Goal: Complete application form

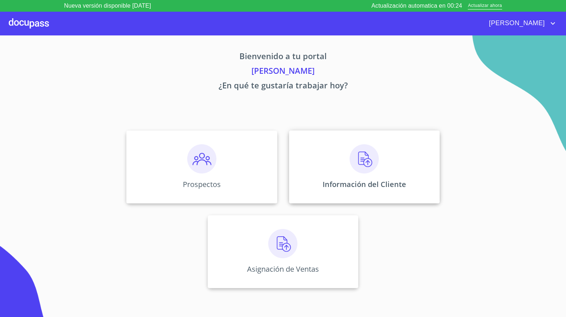
click at [357, 159] on img at bounding box center [363, 158] width 29 height 29
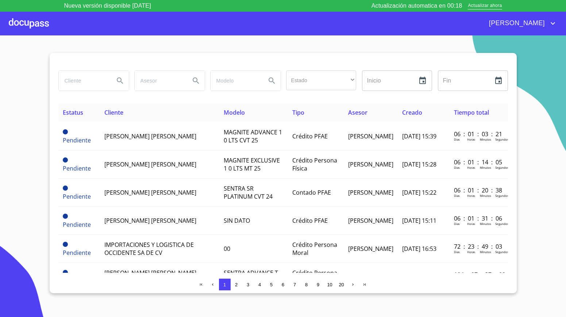
click at [101, 86] on input "search" at bounding box center [84, 81] width 50 height 20
type input "[PERSON_NAME]"
click at [122, 82] on icon "Search" at bounding box center [120, 80] width 9 height 9
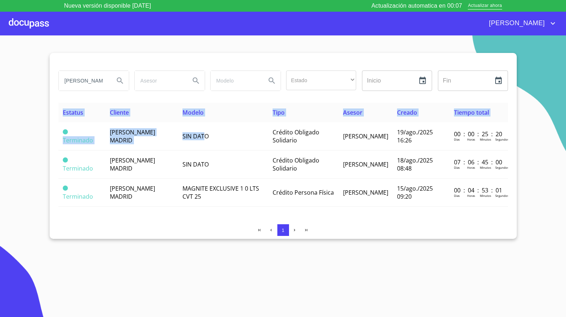
drag, startPoint x: 206, startPoint y: 137, endPoint x: 171, endPoint y: 250, distance: 118.4
click at [171, 250] on section "[PERSON_NAME] Estado ​ ​ Inicio ​ Fin ​ Estatus Cliente Modelo Tipo Asesor Crea…" at bounding box center [283, 181] width 566 height 293
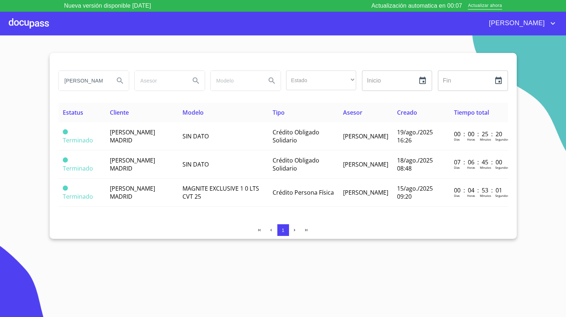
click at [178, 236] on div "1" at bounding box center [282, 230] width 449 height 12
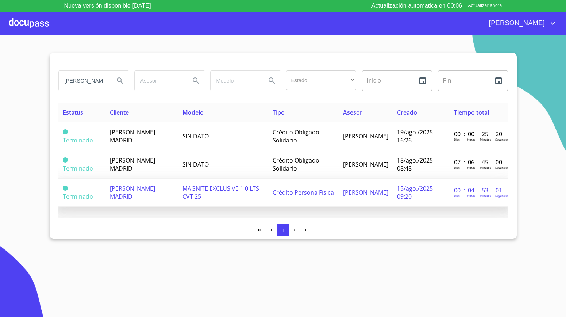
click at [160, 193] on td "[PERSON_NAME] MADRID" at bounding box center [141, 192] width 73 height 28
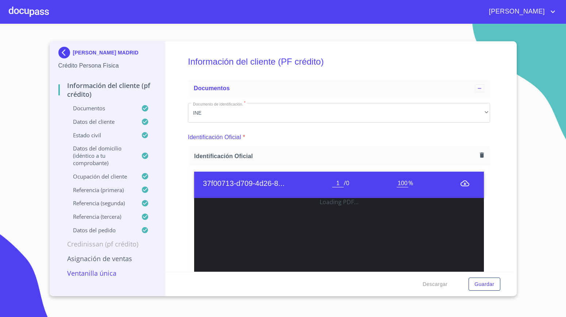
click at [478, 152] on icon "button" at bounding box center [481, 154] width 7 height 7
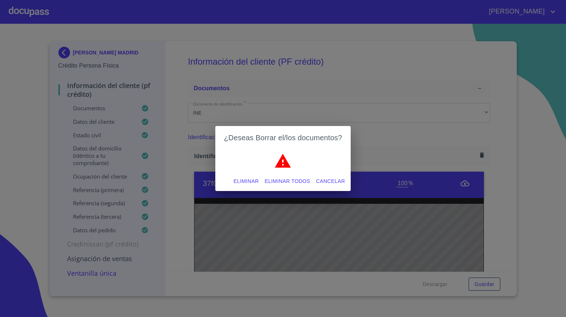
click at [233, 179] on span "Eliminar" at bounding box center [245, 181] width 25 height 9
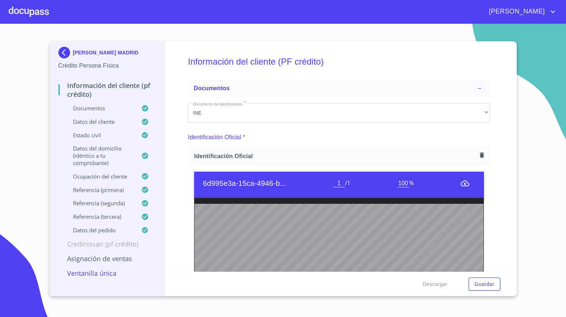
scroll to position [109, 0]
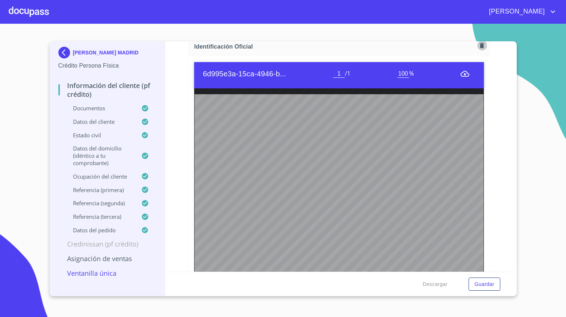
click at [477, 49] on button "button" at bounding box center [482, 45] width 10 height 10
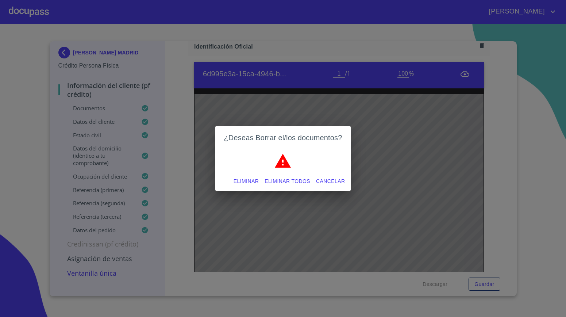
click at [250, 183] on span "Eliminar" at bounding box center [245, 181] width 25 height 9
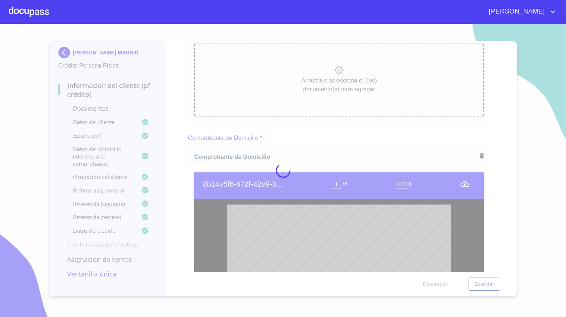
scroll to position [109, 0]
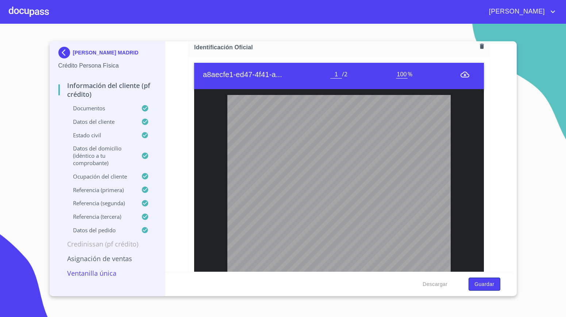
click at [490, 285] on span "Guardar" at bounding box center [484, 283] width 20 height 9
